Goal: Task Accomplishment & Management: Manage account settings

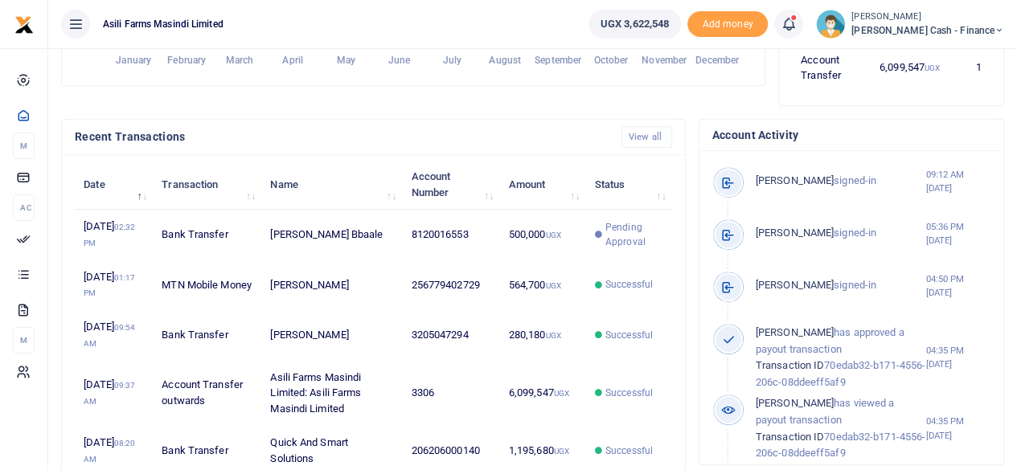
scroll to position [563, 0]
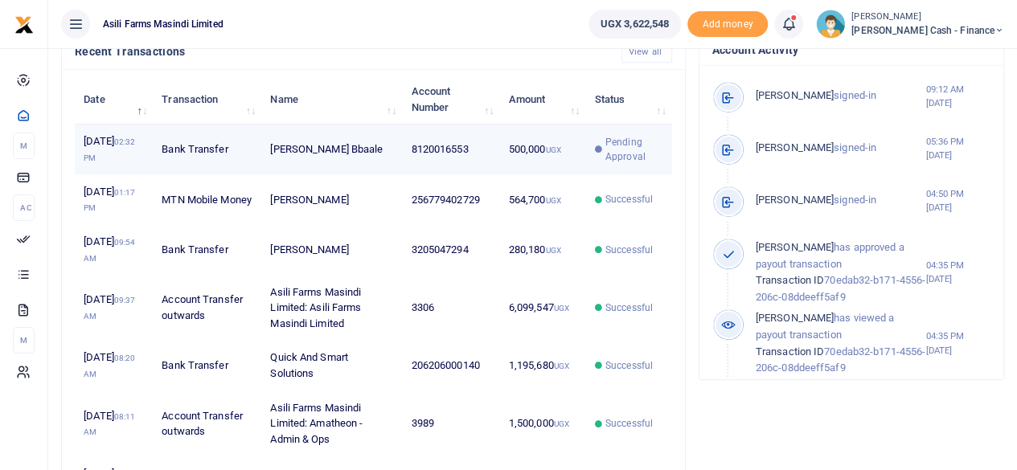
click at [554, 154] on td "500,000 UGX" at bounding box center [542, 150] width 86 height 50
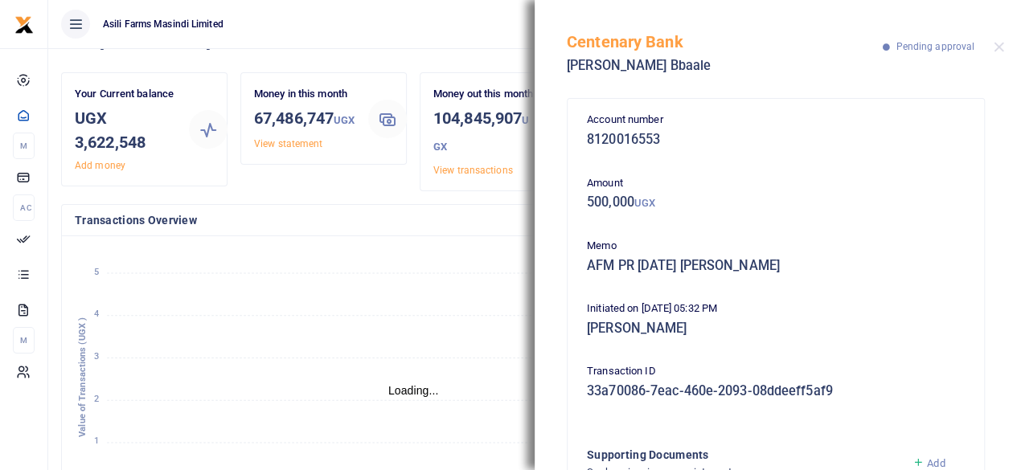
scroll to position [0, 0]
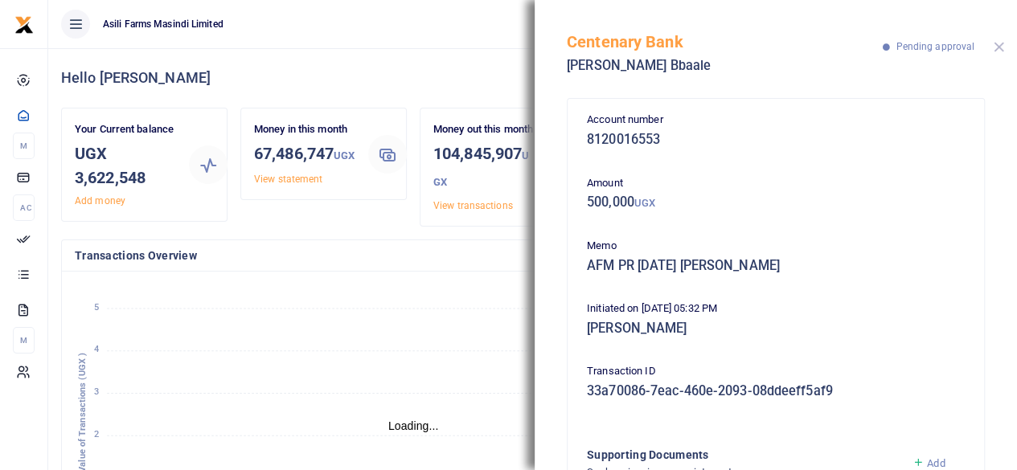
click at [998, 44] on button "Close" at bounding box center [999, 47] width 10 height 10
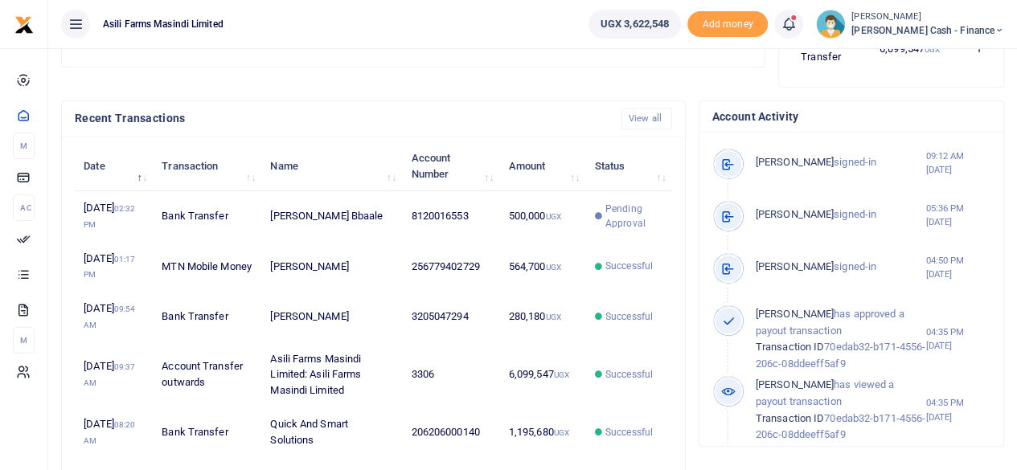
scroll to position [489, 0]
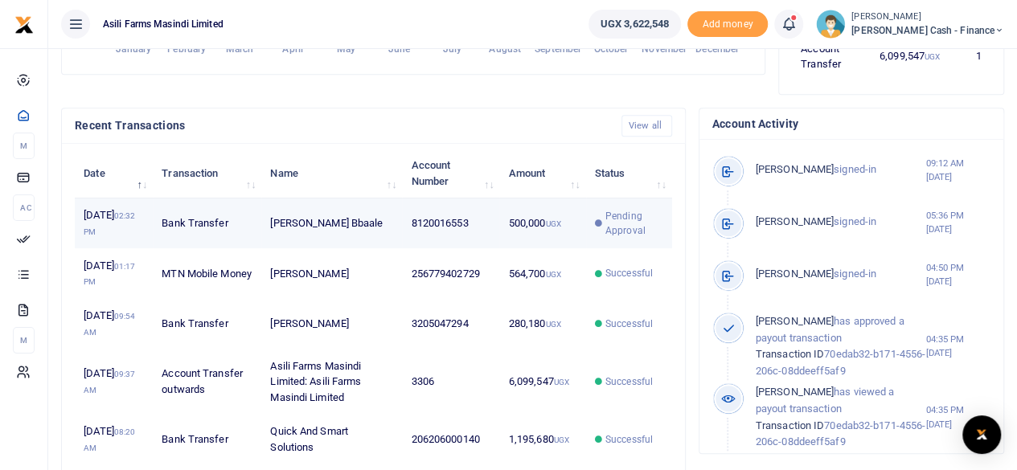
click at [568, 240] on td "500,000 UGX" at bounding box center [542, 224] width 86 height 50
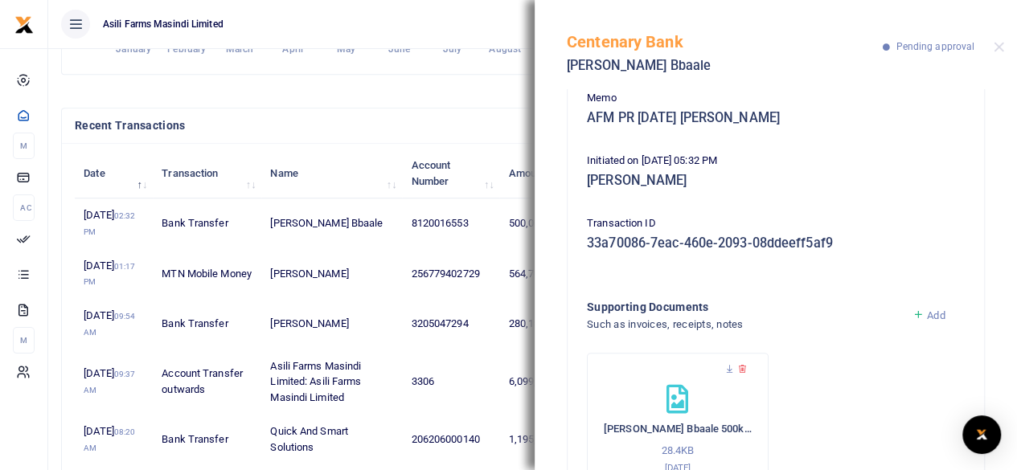
scroll to position [128, 0]
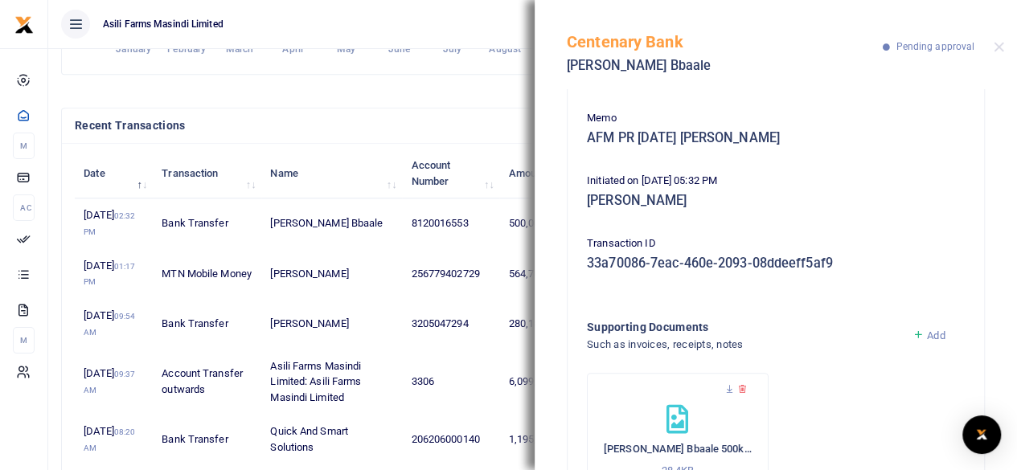
click at [994, 51] on div at bounding box center [999, 47] width 10 height 10
click at [1000, 47] on button "Close" at bounding box center [999, 47] width 10 height 10
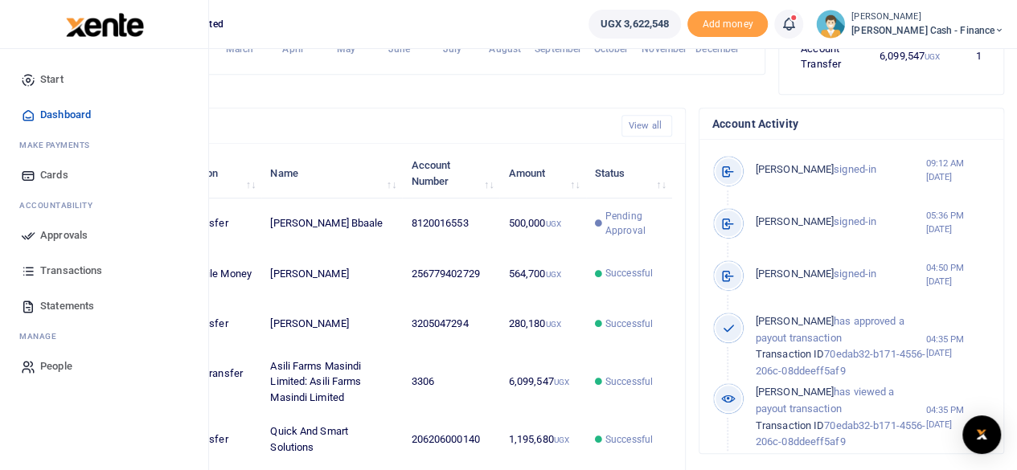
click at [27, 239] on icon at bounding box center [28, 235] width 14 height 14
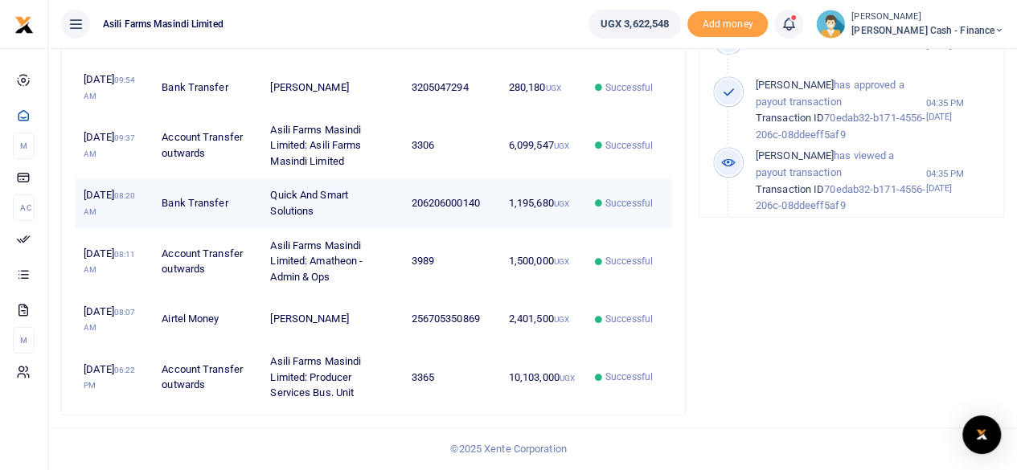
scroll to position [596, 0]
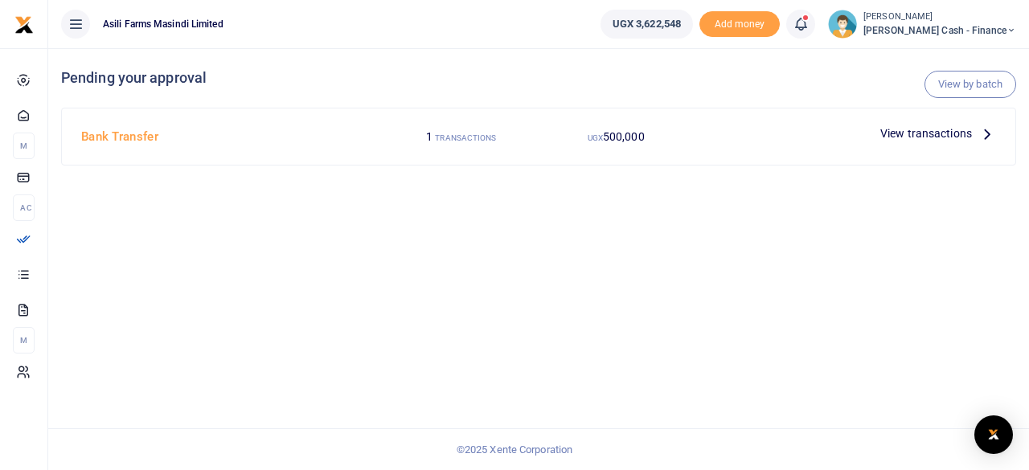
click at [980, 131] on icon at bounding box center [988, 134] width 18 height 18
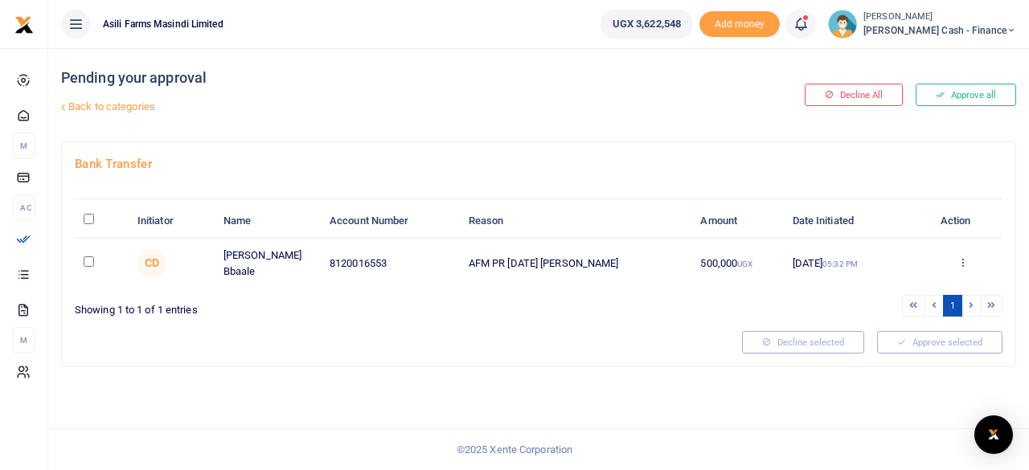
click at [84, 218] on input "\a \a : activate to sort column descending" at bounding box center [89, 219] width 10 height 10
checkbox input "true"
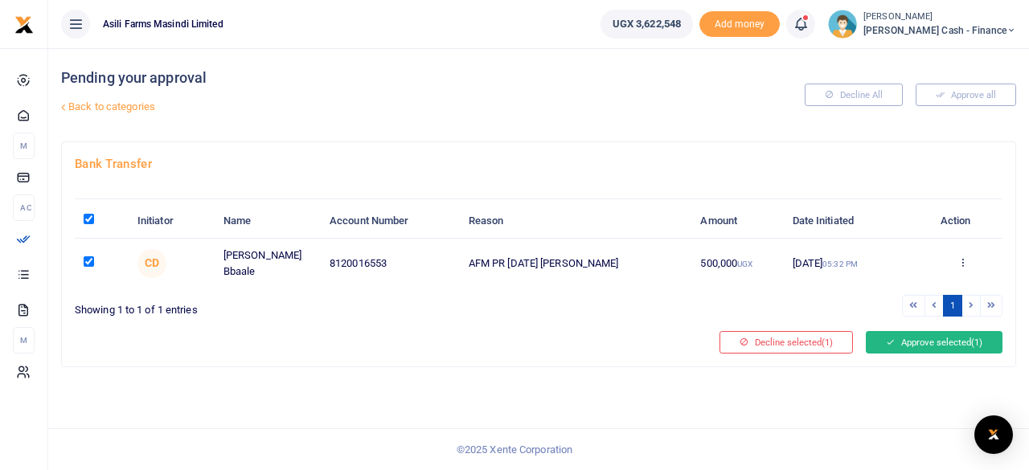
click at [920, 336] on button "Approve selected (1)" at bounding box center [934, 342] width 137 height 23
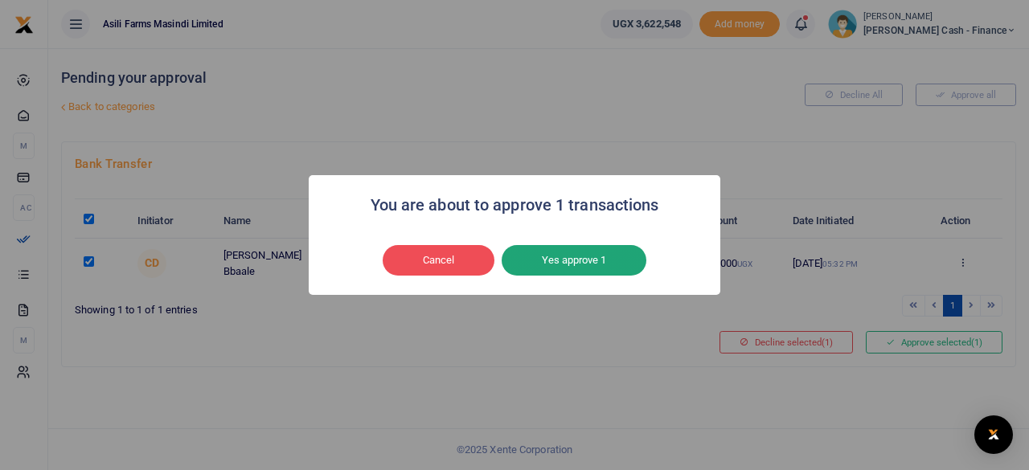
click at [591, 261] on button "Yes approve 1" at bounding box center [574, 260] width 145 height 31
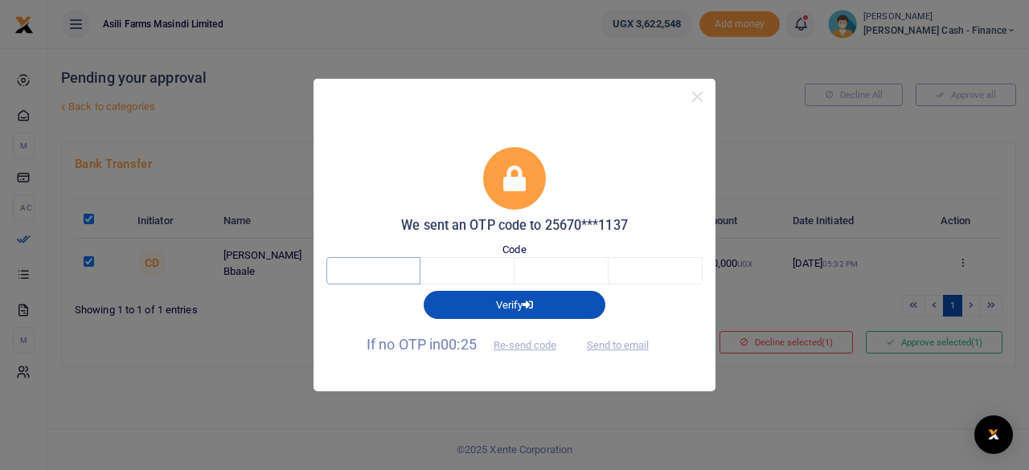
click at [372, 282] on input "text" at bounding box center [373, 270] width 94 height 27
type input "8"
type input "0"
type input "9"
type input "7"
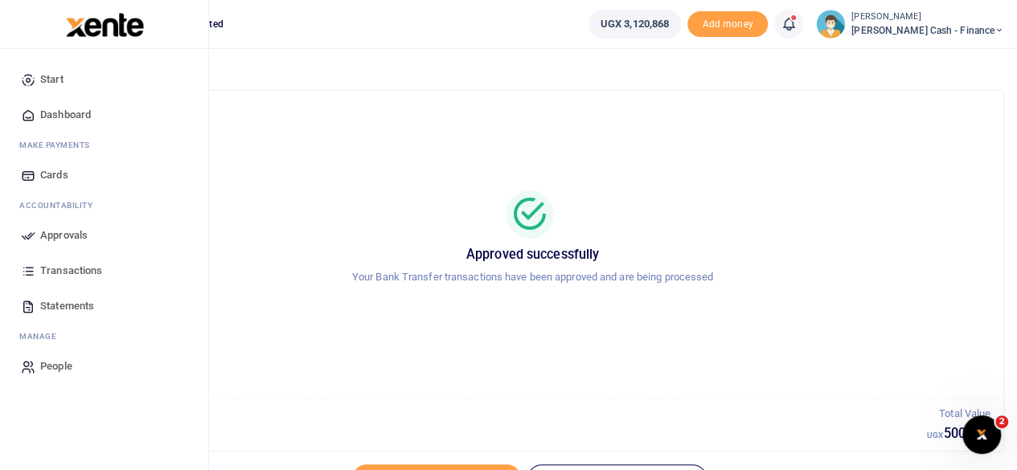
click at [59, 236] on span "Approvals" at bounding box center [63, 236] width 47 height 16
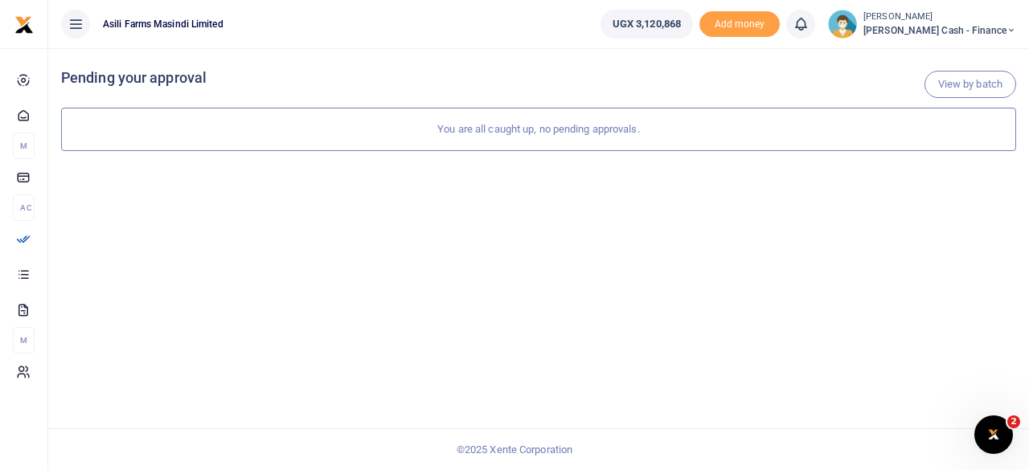
click at [1009, 27] on icon at bounding box center [1012, 30] width 10 height 11
click at [952, 146] on link "Logout" at bounding box center [901, 147] width 127 height 23
